Goal: Contribute content: Contribute content

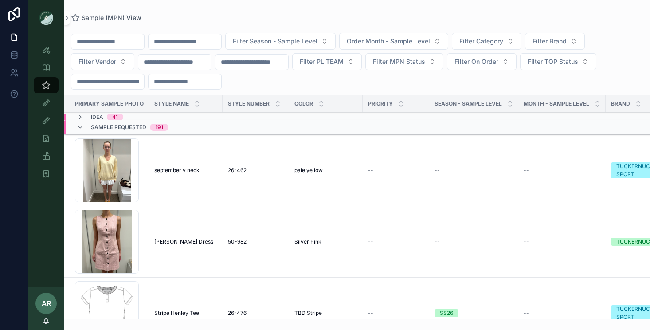
click at [162, 173] on span "september v neck" at bounding box center [176, 170] width 45 height 7
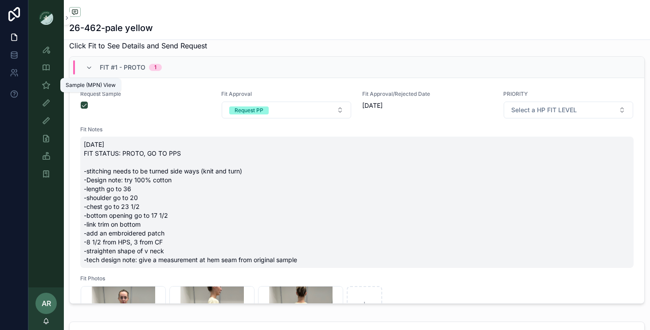
click at [44, 78] on div "Sample (MPN) View" at bounding box center [46, 85] width 14 height 14
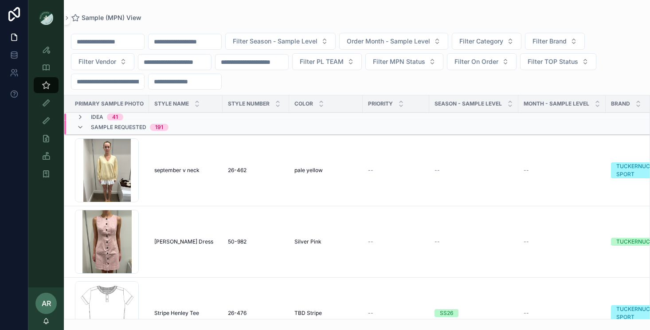
click at [188, 36] on input "scrollable content" at bounding box center [185, 41] width 73 height 12
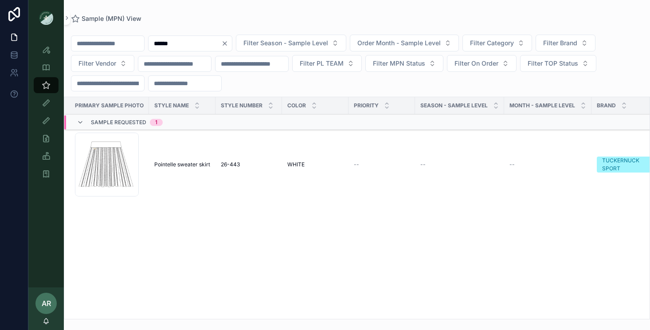
click at [189, 44] on input "******" at bounding box center [185, 43] width 73 height 12
type input "******"
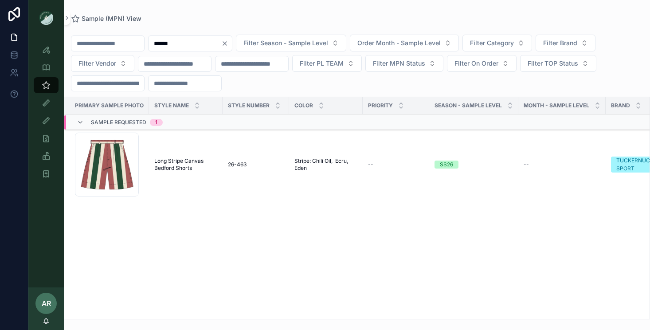
click at [166, 166] on span "Long Stripe Canvas Bedford Shorts" at bounding box center [185, 164] width 63 height 14
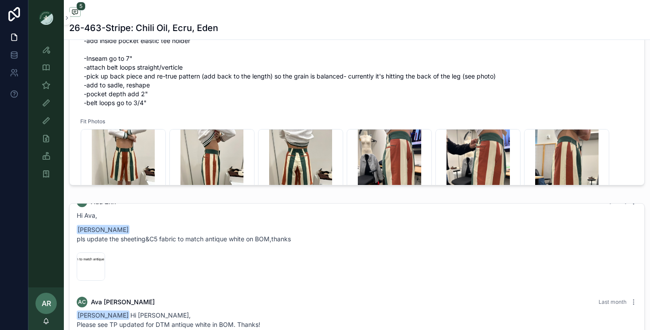
scroll to position [14, 0]
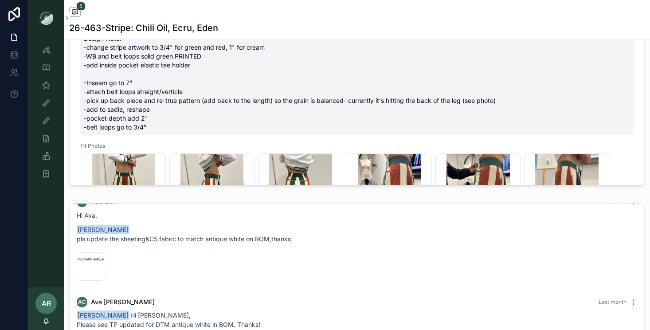
click at [147, 110] on span "[DATE] FIT STATUS: PROTO, GO TO PPS Design Note: -change stripe artwork to 3/4"…" at bounding box center [357, 70] width 546 height 124
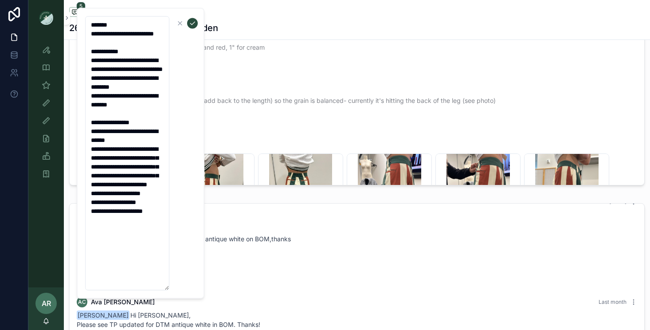
drag, startPoint x: 88, startPoint y: 60, endPoint x: 144, endPoint y: 255, distance: 202.5
click at [144, 255] on textarea "**********" at bounding box center [127, 153] width 84 height 274
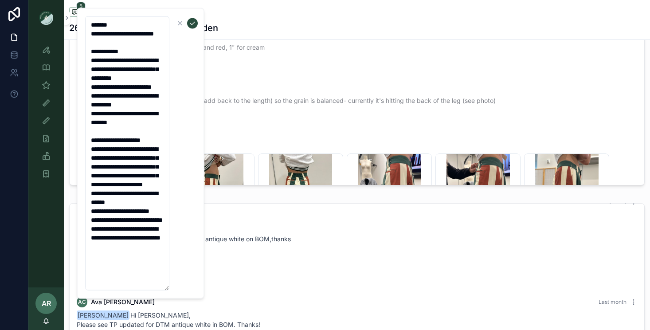
scroll to position [18, 0]
type textarea "**********"
click at [194, 24] on icon "scrollable content" at bounding box center [192, 23] width 7 height 7
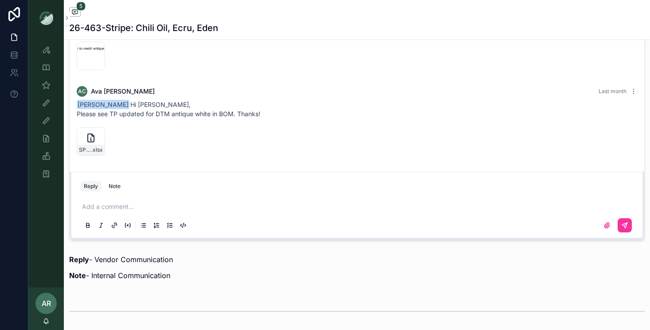
scroll to position [674, 0]
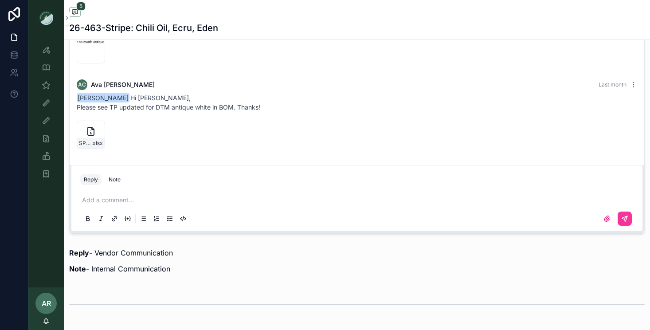
click at [110, 200] on p "scrollable content" at bounding box center [358, 200] width 553 height 9
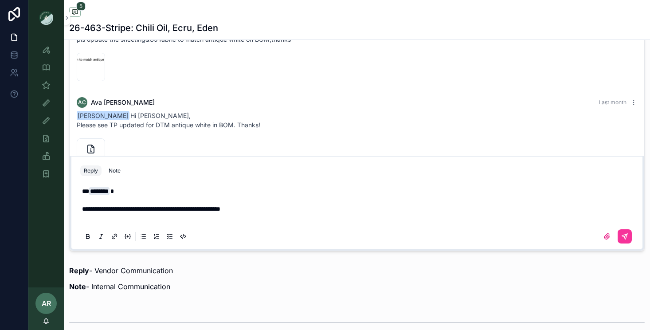
scroll to position [639, 0]
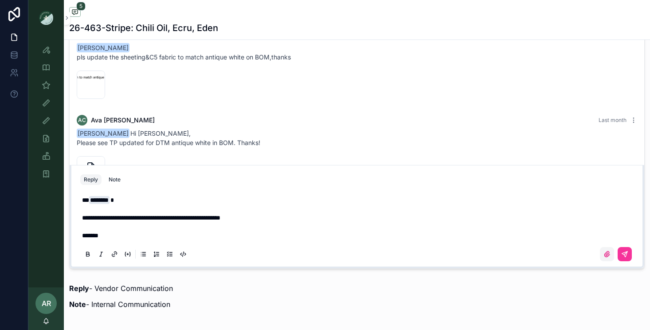
click at [608, 253] on icon "scrollable content" at bounding box center [606, 253] width 5 height 5
click at [0, 0] on input "scrollable content" at bounding box center [0, 0] width 0 height 0
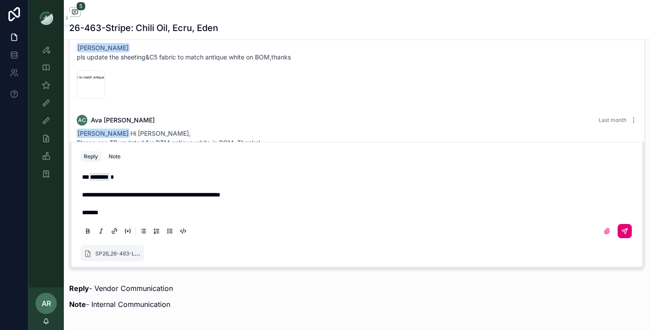
click at [625, 230] on icon "scrollable content" at bounding box center [625, 229] width 3 height 3
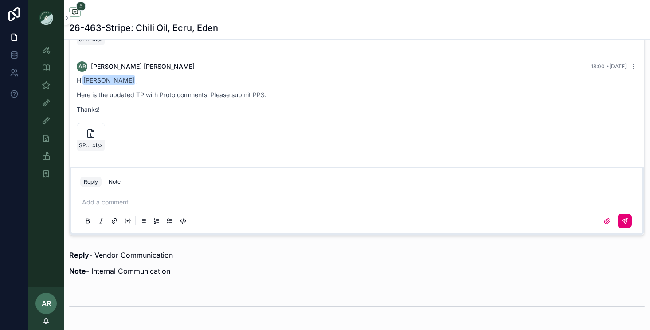
scroll to position [0, 0]
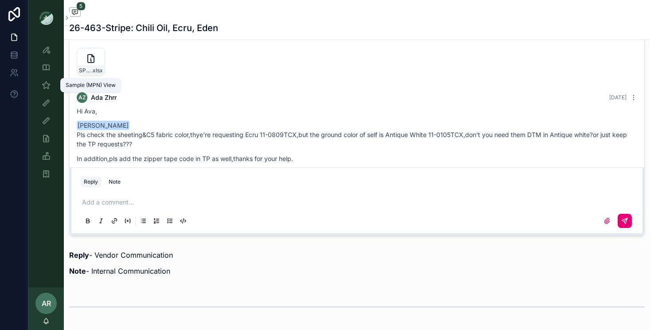
click at [45, 82] on icon "scrollable content" at bounding box center [46, 85] width 9 height 9
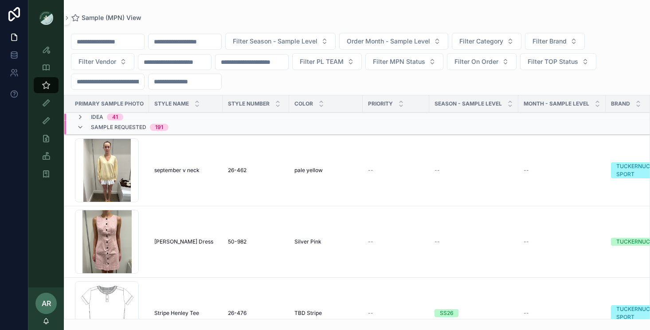
click at [211, 39] on input "scrollable content" at bounding box center [185, 41] width 73 height 12
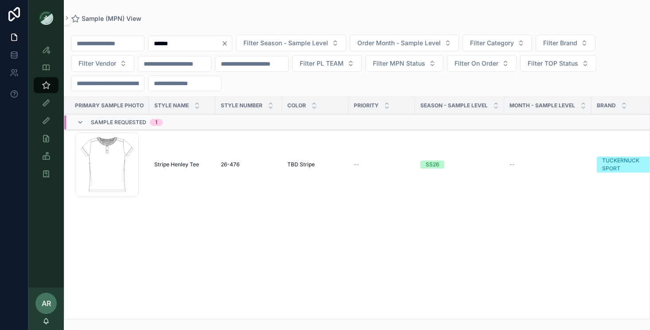
type input "******"
click at [154, 163] on span "Stripe Henley Tee" at bounding box center [176, 164] width 45 height 7
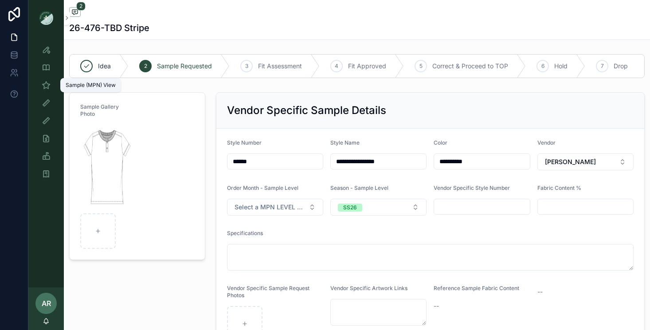
click at [47, 84] on icon "scrollable content" at bounding box center [46, 85] width 9 height 9
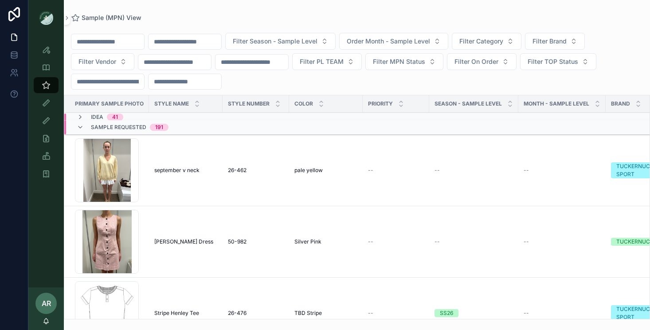
click at [208, 41] on input "scrollable content" at bounding box center [185, 41] width 73 height 12
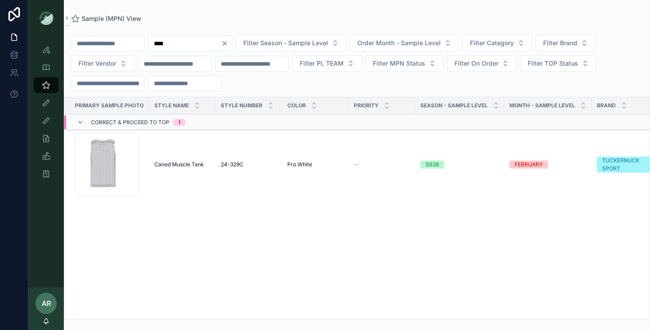
type input "****"
click at [205, 167] on div "Caned Muscle Tank Caned Muscle Tank" at bounding box center [182, 164] width 56 height 7
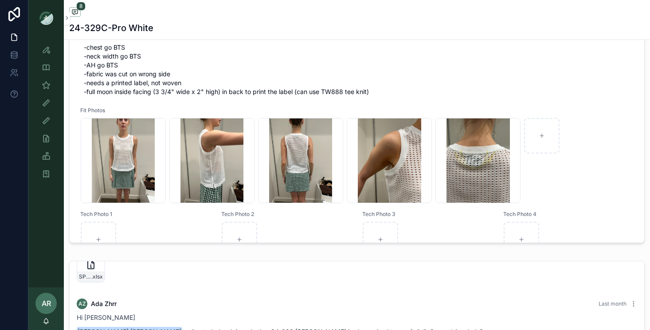
scroll to position [64, 0]
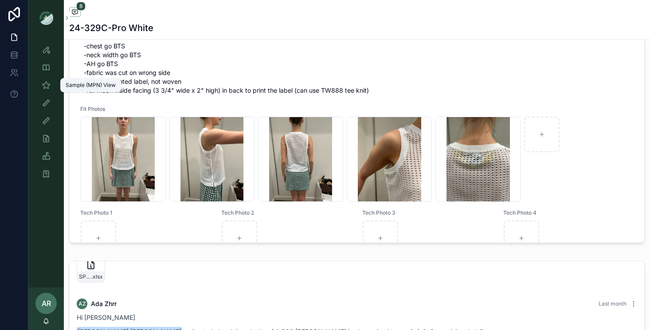
click at [50, 88] on icon "scrollable content" at bounding box center [46, 85] width 9 height 9
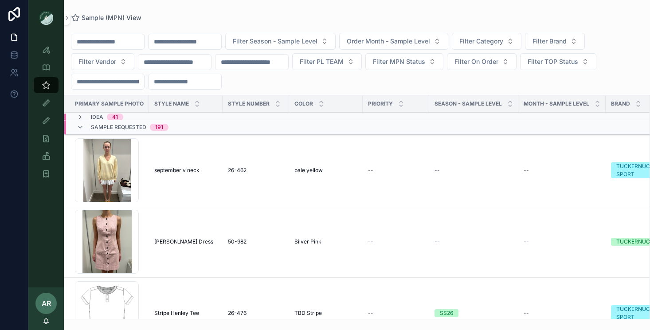
click at [210, 41] on input "scrollable content" at bounding box center [185, 41] width 73 height 12
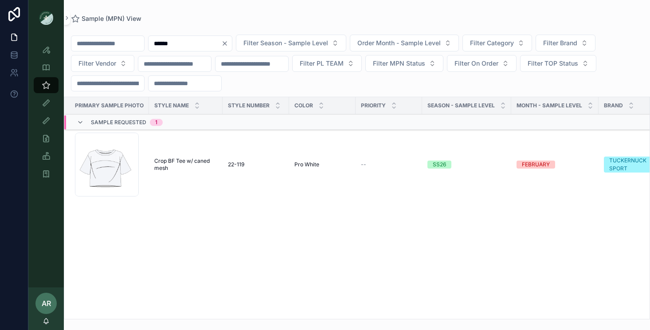
type input "******"
click at [173, 161] on span "Crop BF Tee w/ caned mesh" at bounding box center [185, 164] width 63 height 14
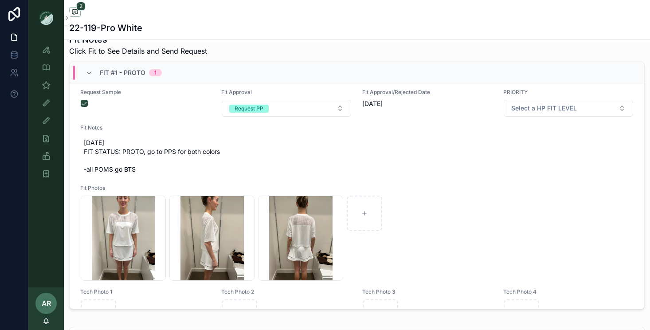
scroll to position [8, 0]
click at [88, 72] on icon "scrollable content" at bounding box center [89, 73] width 7 height 7
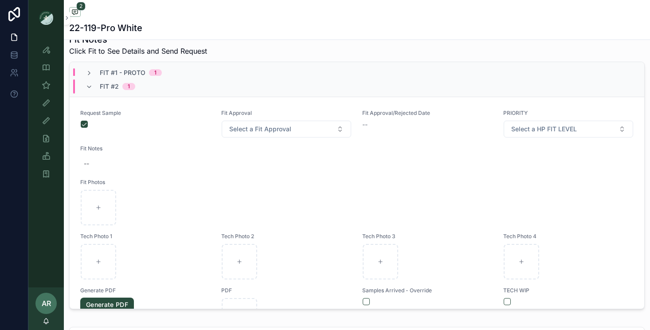
scroll to position [0, 0]
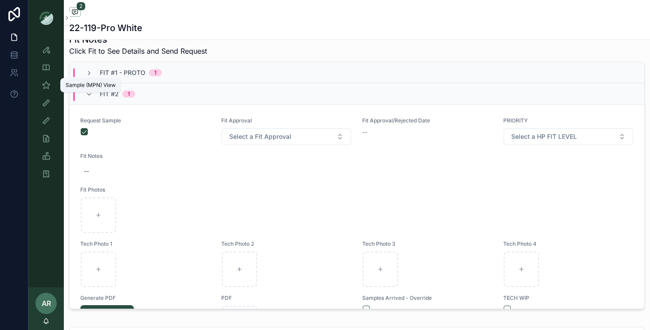
click at [47, 86] on icon "scrollable content" at bounding box center [46, 85] width 9 height 9
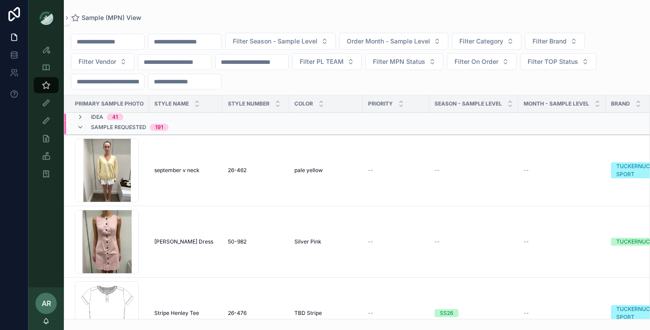
click at [168, 174] on td "september v neck september v neck" at bounding box center [186, 170] width 74 height 71
click at [170, 171] on span "september v neck" at bounding box center [176, 170] width 45 height 7
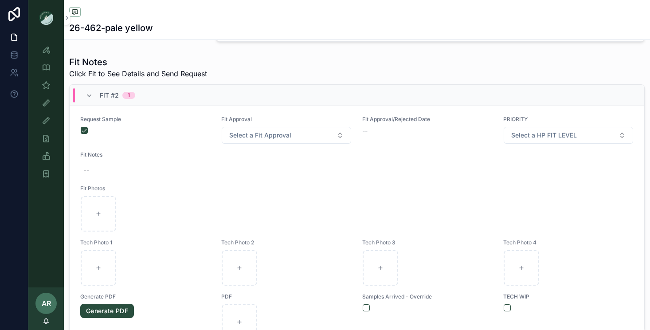
scroll to position [79, 0]
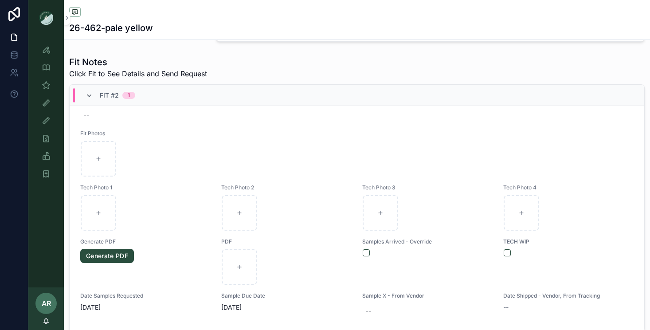
click at [91, 92] on icon "scrollable content" at bounding box center [89, 95] width 7 height 7
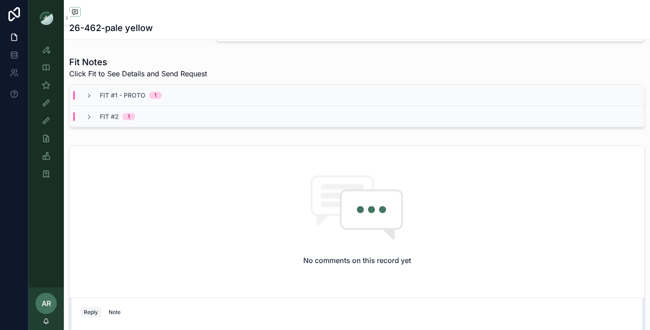
scroll to position [0, 0]
click at [88, 94] on icon "scrollable content" at bounding box center [89, 95] width 7 height 7
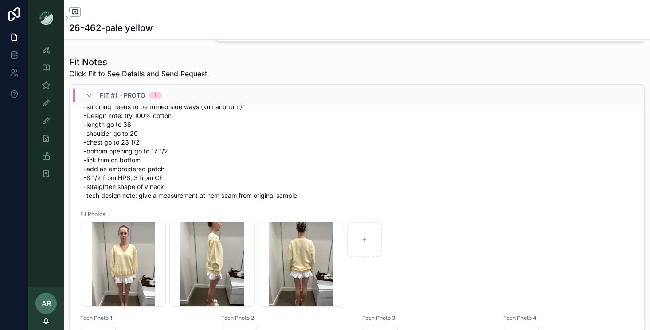
scroll to position [94, 0]
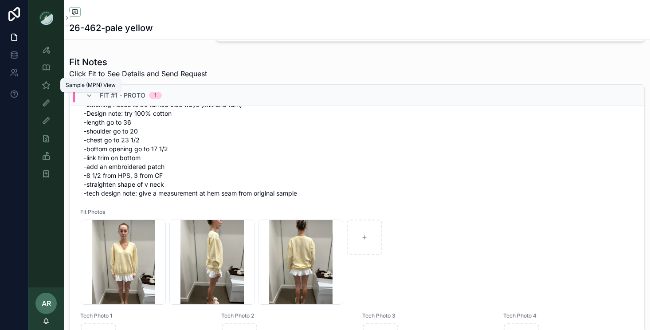
click at [47, 88] on icon "scrollable content" at bounding box center [46, 85] width 9 height 9
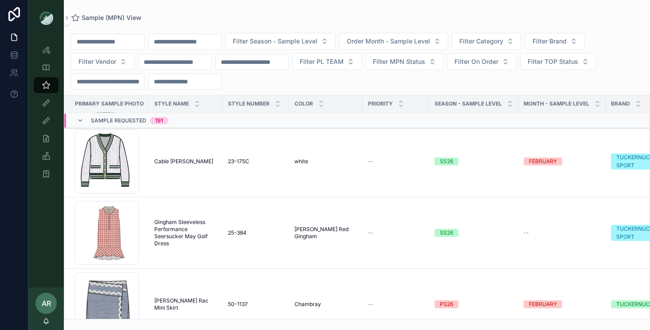
scroll to position [577, 0]
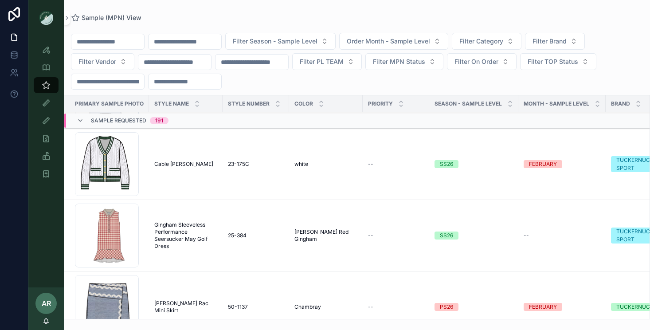
click at [185, 163] on span "Cable [PERSON_NAME]" at bounding box center [183, 164] width 59 height 7
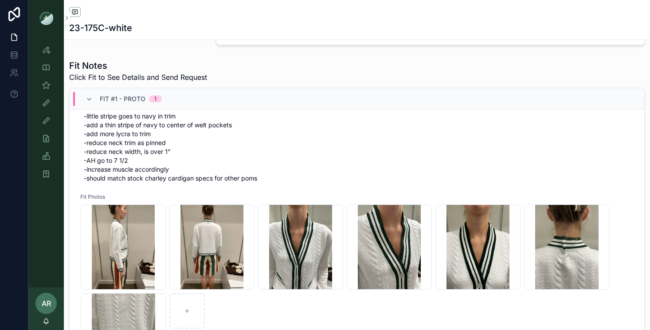
scroll to position [89, 0]
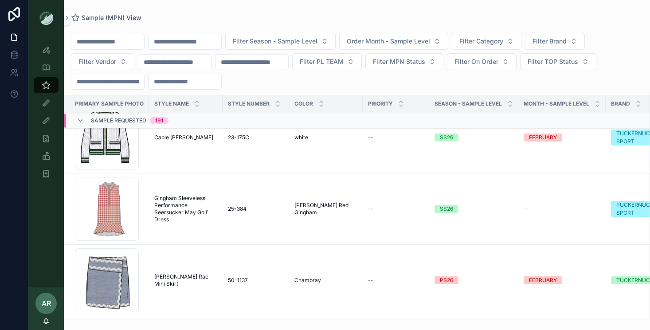
scroll to position [610, 0]
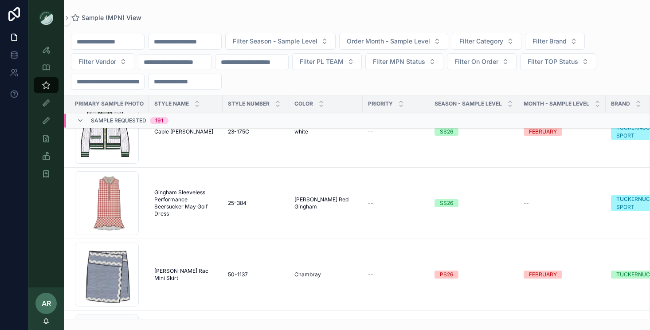
click at [177, 208] on span "Gingham Sleeveless Performance Seersucker May Golf Dress" at bounding box center [185, 203] width 63 height 28
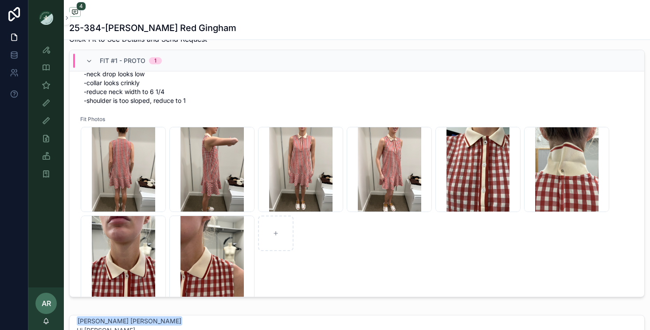
scroll to position [106, 0]
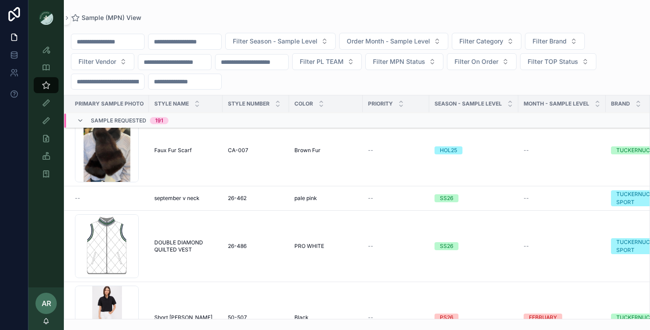
scroll to position [4141, 0]
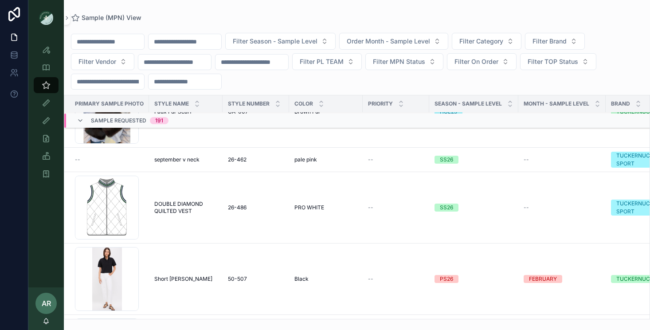
click at [178, 41] on input "scrollable content" at bounding box center [185, 41] width 73 height 12
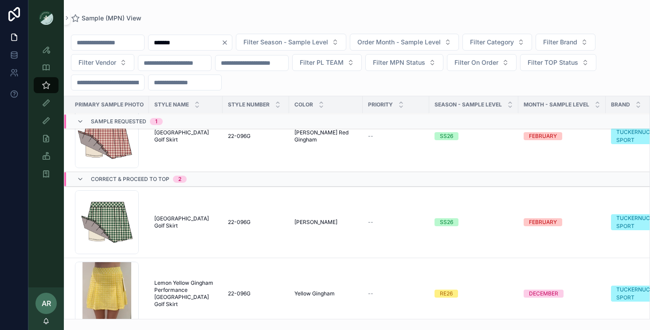
scroll to position [37, 0]
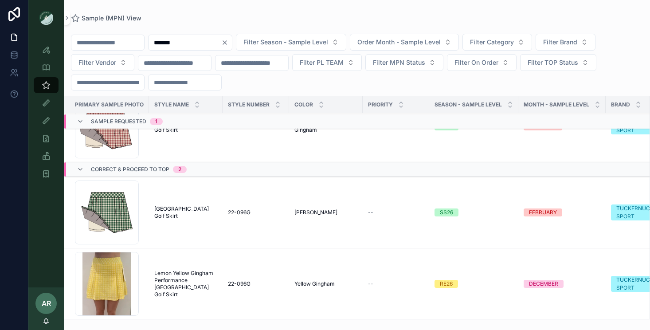
type input "*******"
click at [178, 212] on span "[GEOGRAPHIC_DATA] Golf Skirt" at bounding box center [185, 212] width 63 height 14
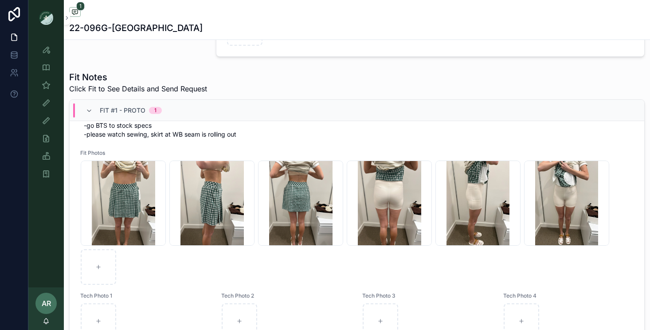
scroll to position [108, 0]
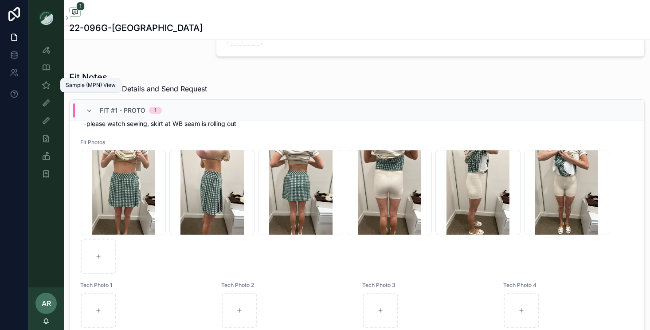
click at [43, 87] on icon "scrollable content" at bounding box center [46, 85] width 9 height 9
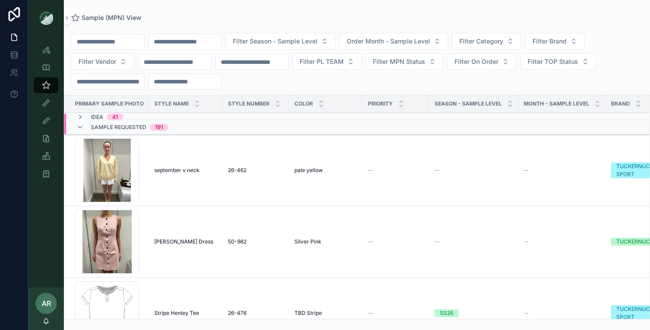
click at [196, 42] on input "scrollable content" at bounding box center [185, 41] width 73 height 12
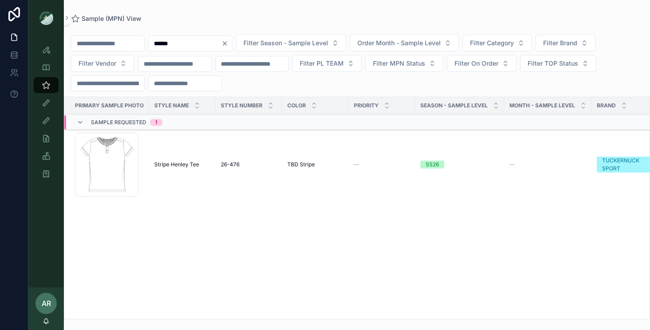
type input "******"
click at [194, 163] on span "Stripe Henley Tee" at bounding box center [176, 164] width 45 height 7
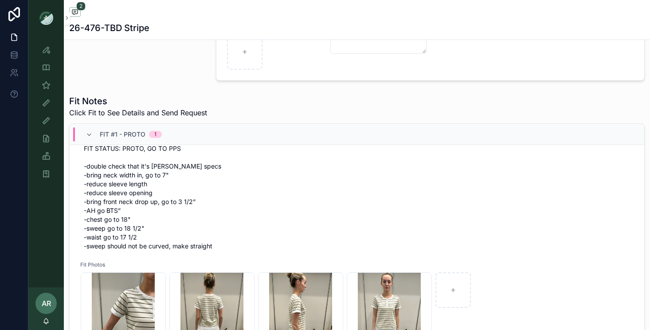
scroll to position [71, 0]
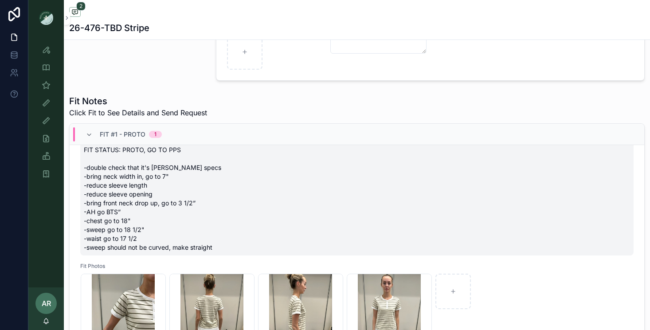
click at [150, 184] on span "[DATE] FIT STATUS: PROTO, GO TO PPS -double check that it's [PERSON_NAME] specs…" at bounding box center [357, 194] width 546 height 115
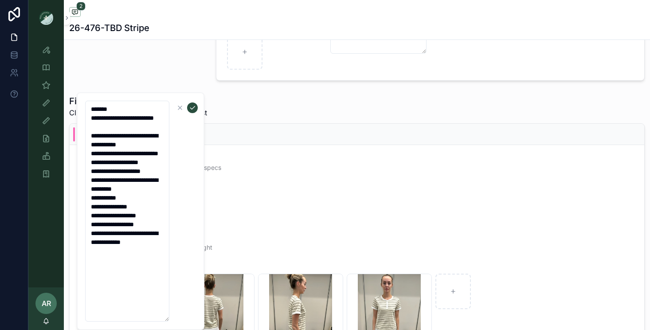
click at [158, 180] on textarea "**********" at bounding box center [127, 211] width 84 height 221
click at [160, 194] on textarea "**********" at bounding box center [127, 211] width 84 height 221
type textarea "**********"
click at [193, 111] on button "scrollable content" at bounding box center [192, 107] width 11 height 11
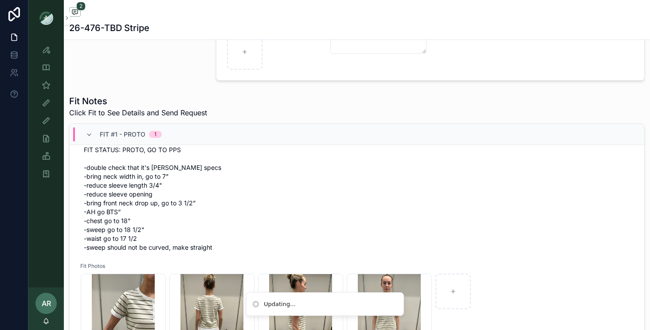
scroll to position [49, 0]
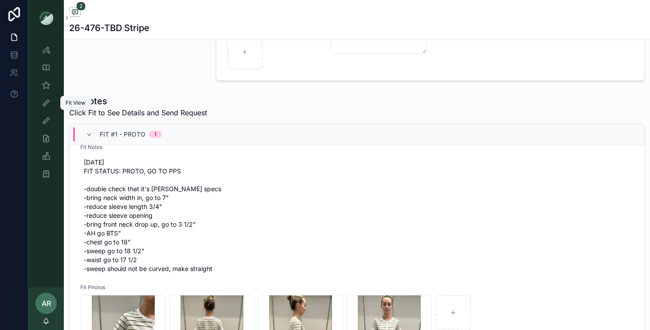
click at [47, 107] on icon "scrollable content" at bounding box center [46, 102] width 9 height 9
